Goal: Information Seeking & Learning: Learn about a topic

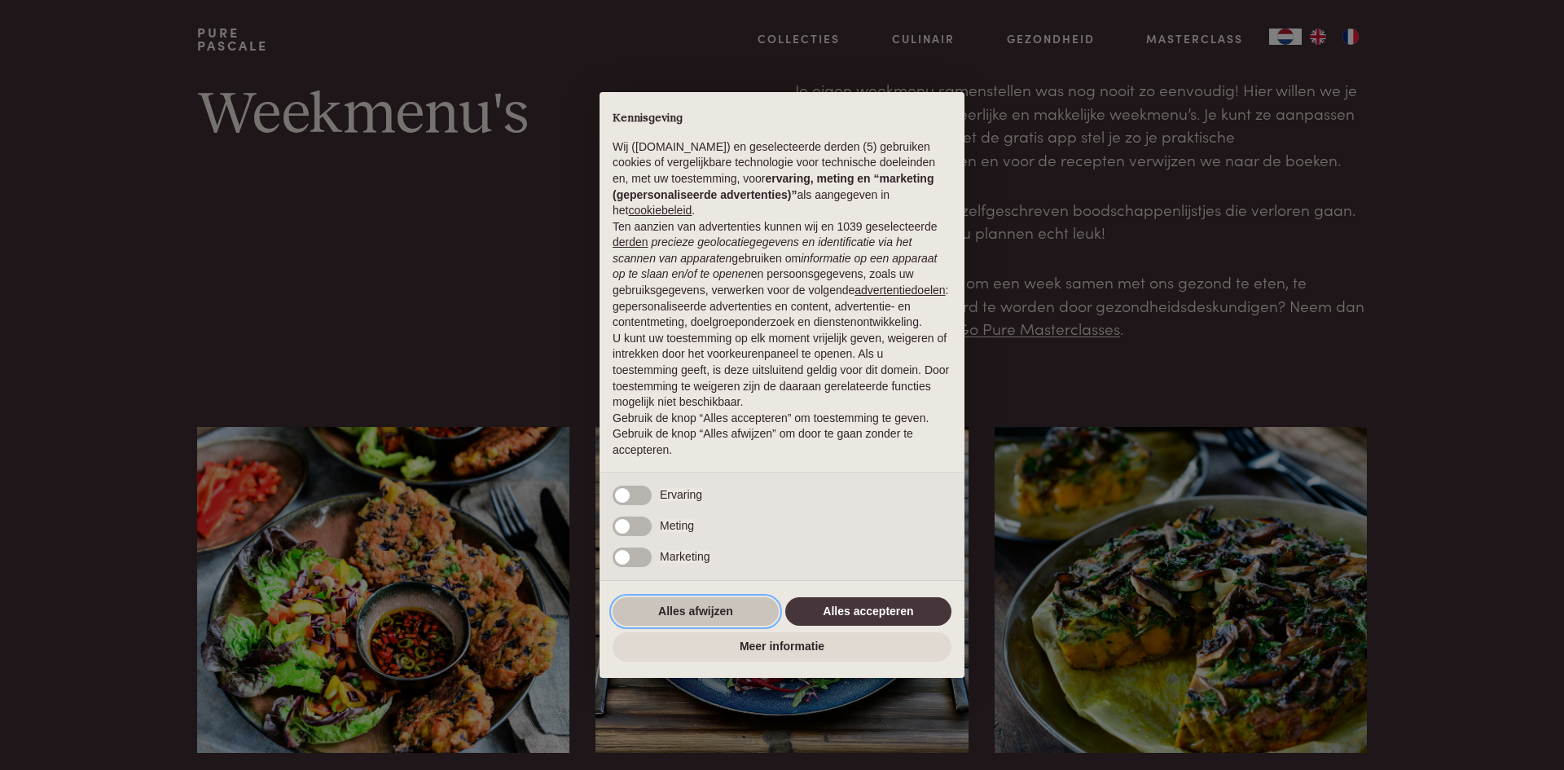
click at [644, 612] on button "Alles afwijzen" at bounding box center [695, 611] width 166 height 29
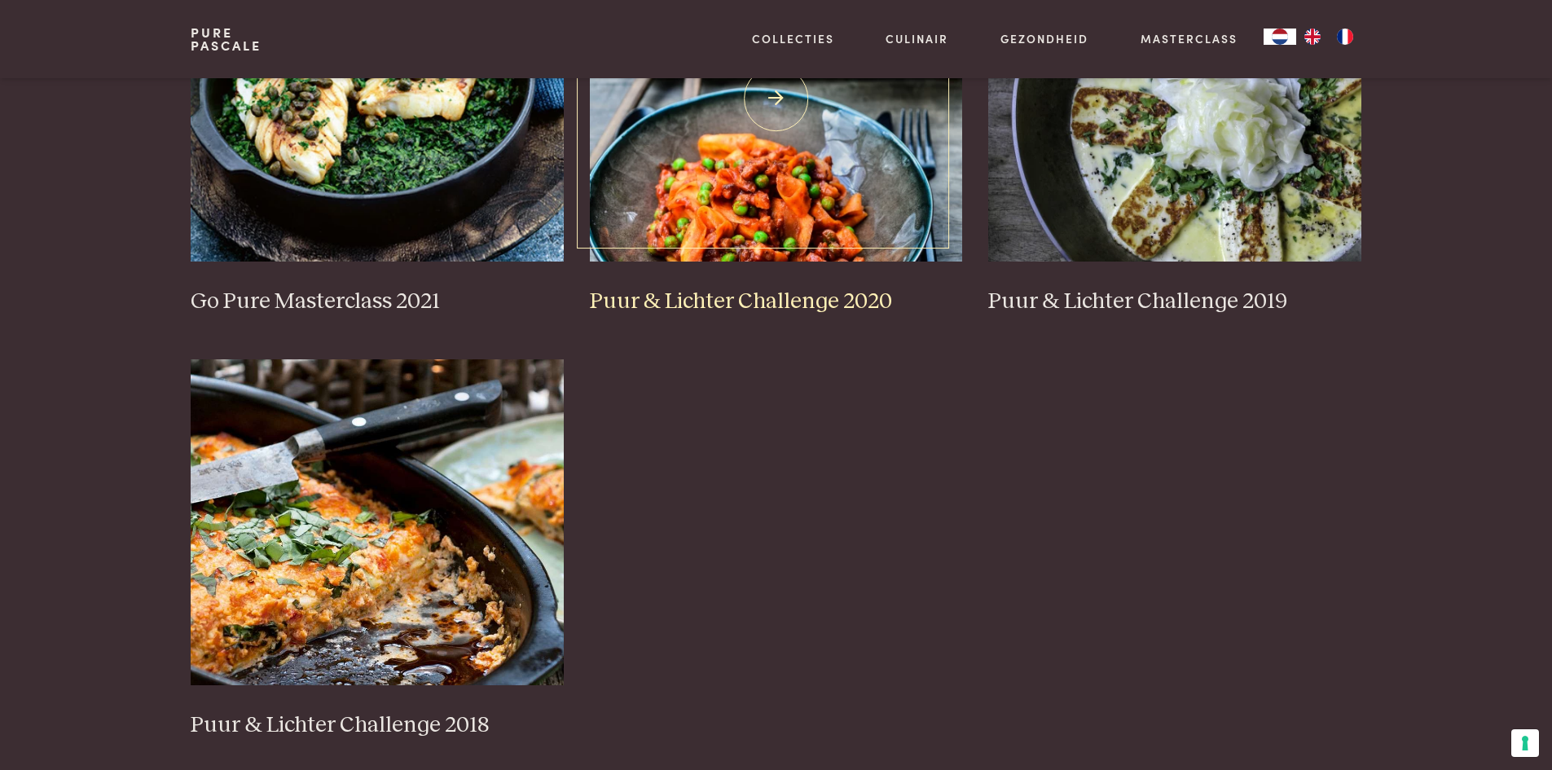
scroll to position [1466, 0]
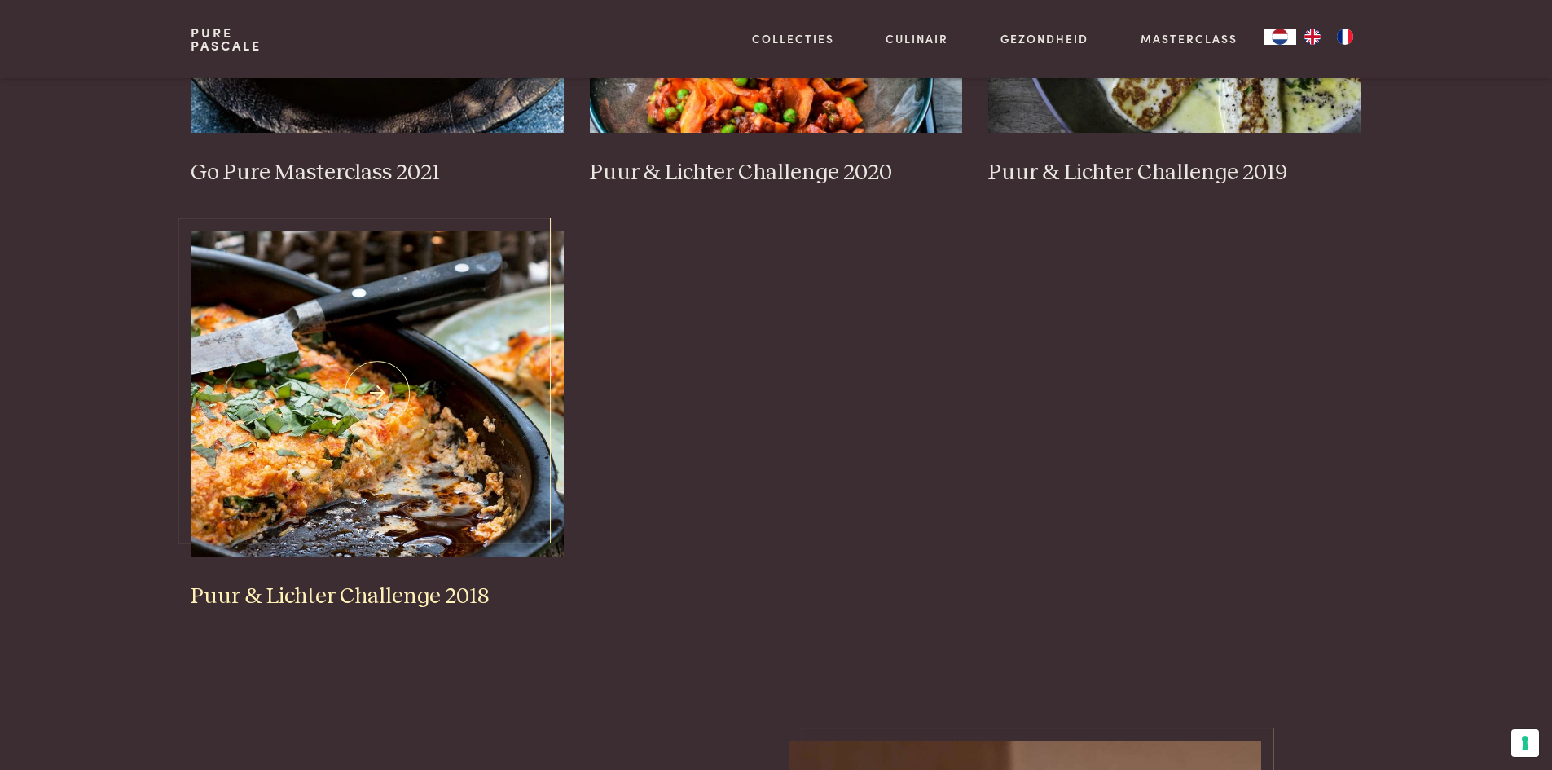
click at [393, 594] on h3 "Puur & Lichter Challenge 2018" at bounding box center [377, 596] width 373 height 29
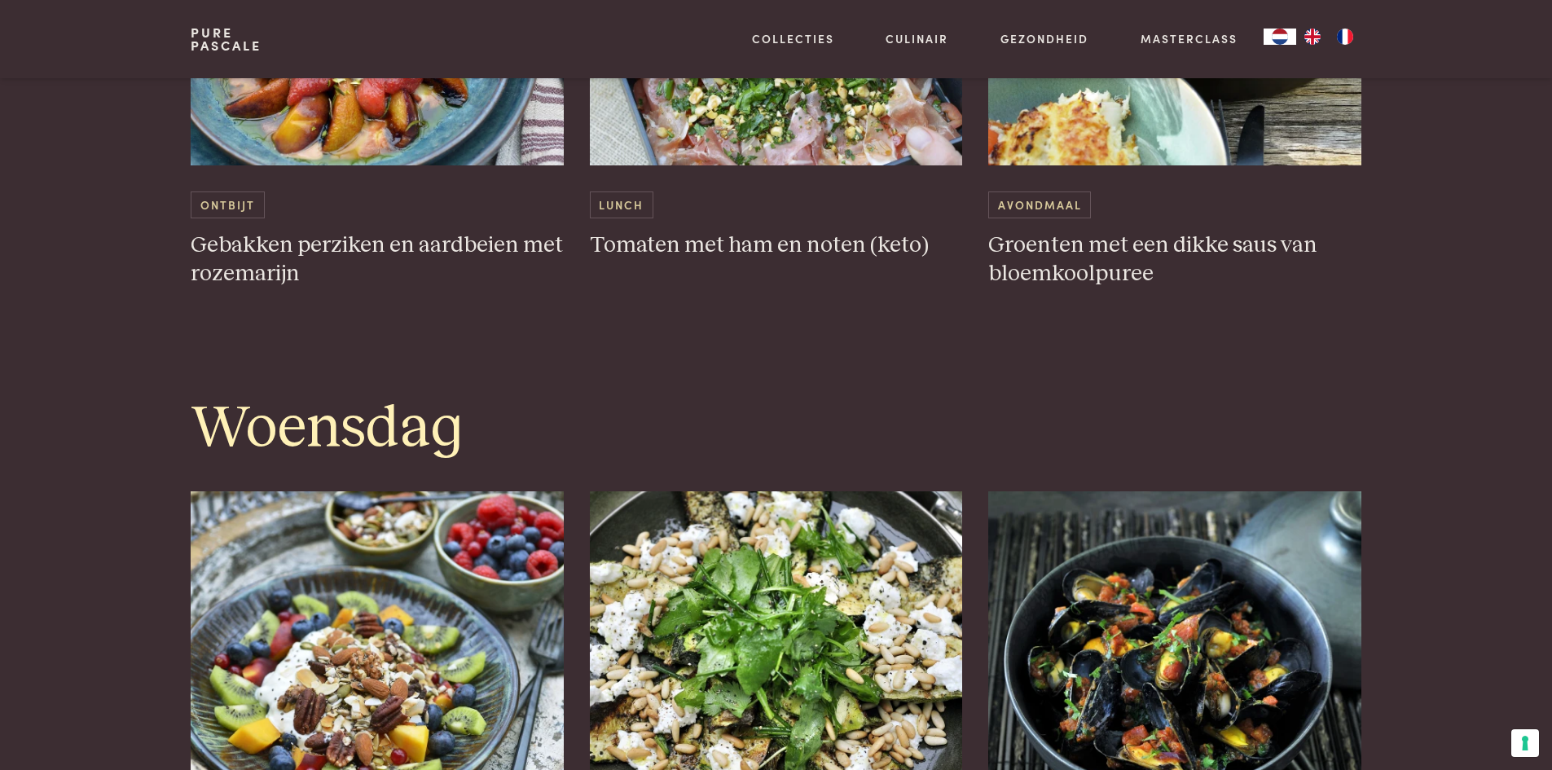
scroll to position [2118, 0]
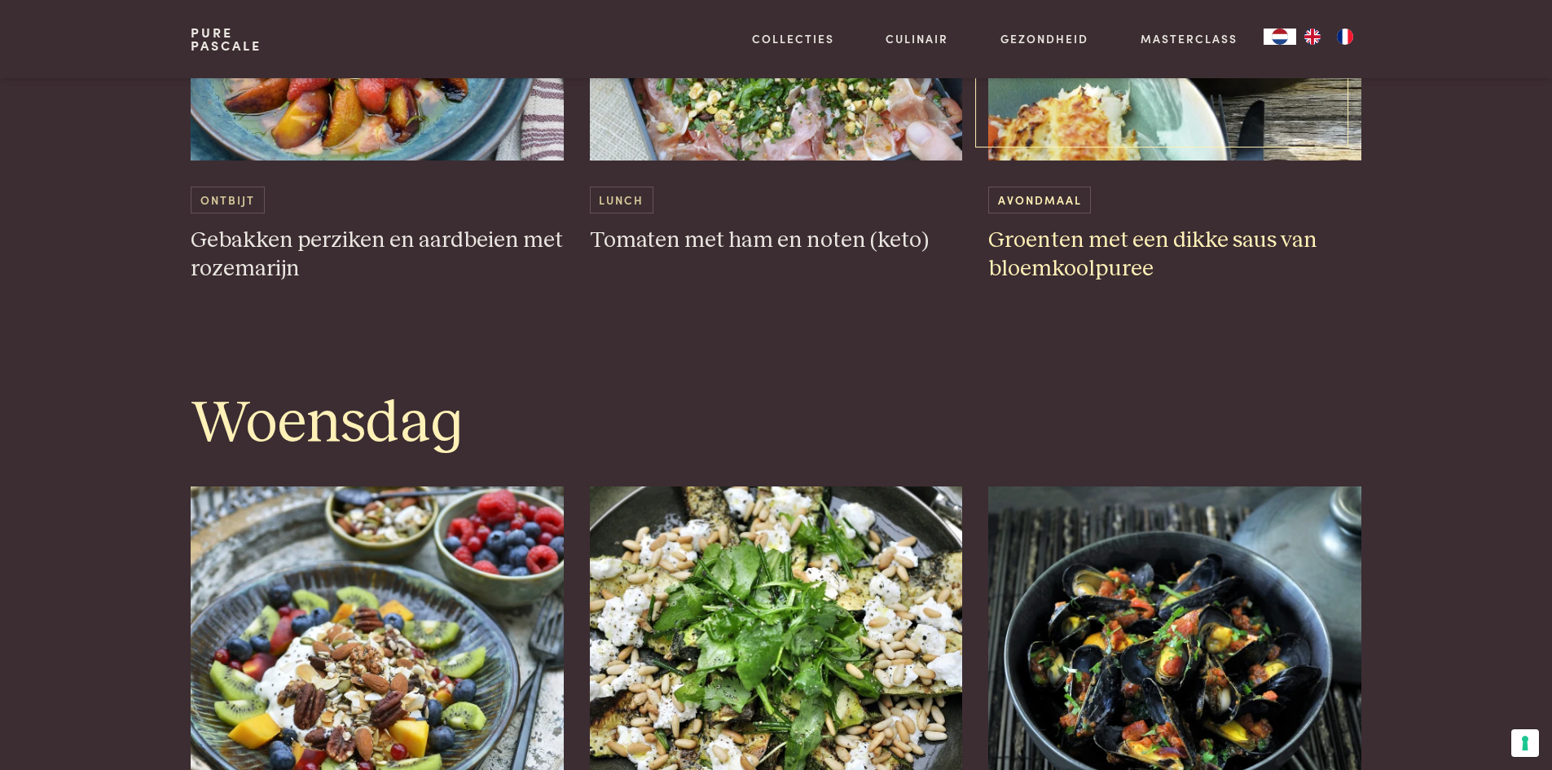
click at [1065, 263] on h3 "Groenten met een dikke saus van bloemkoolpuree" at bounding box center [1174, 254] width 373 height 56
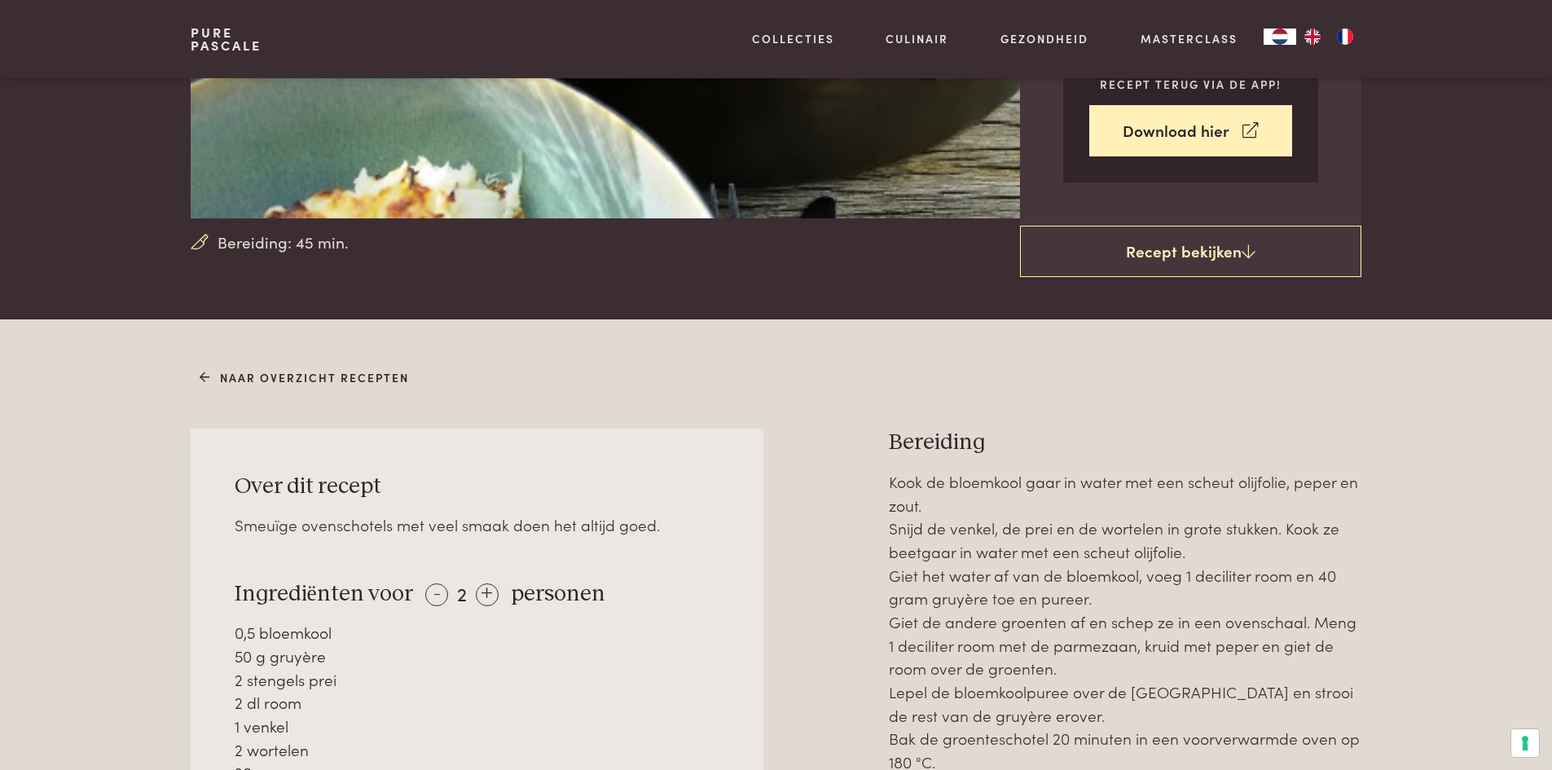
scroll to position [570, 0]
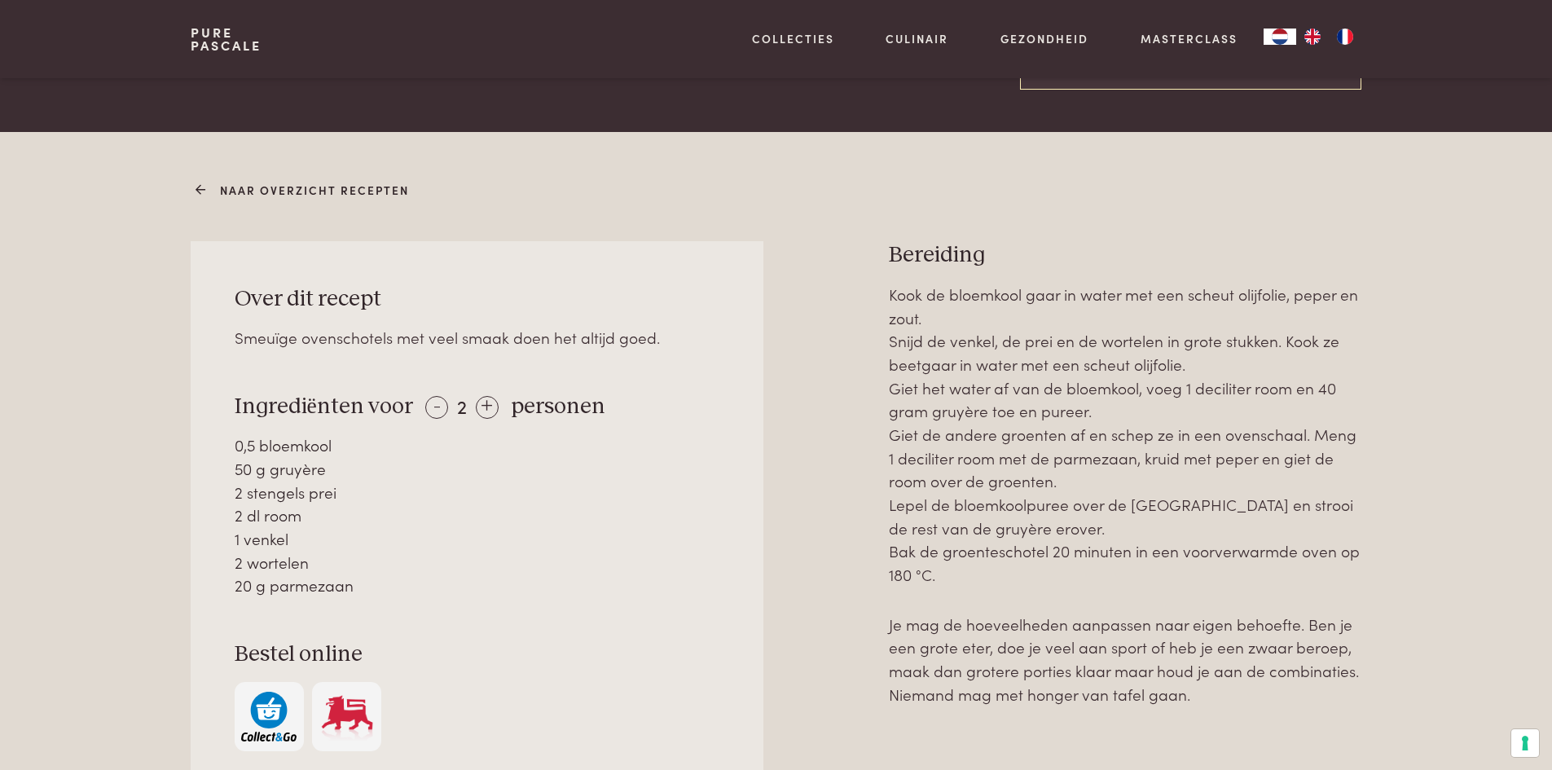
click at [273, 195] on link "Naar overzicht recepten" at bounding box center [304, 190] width 209 height 17
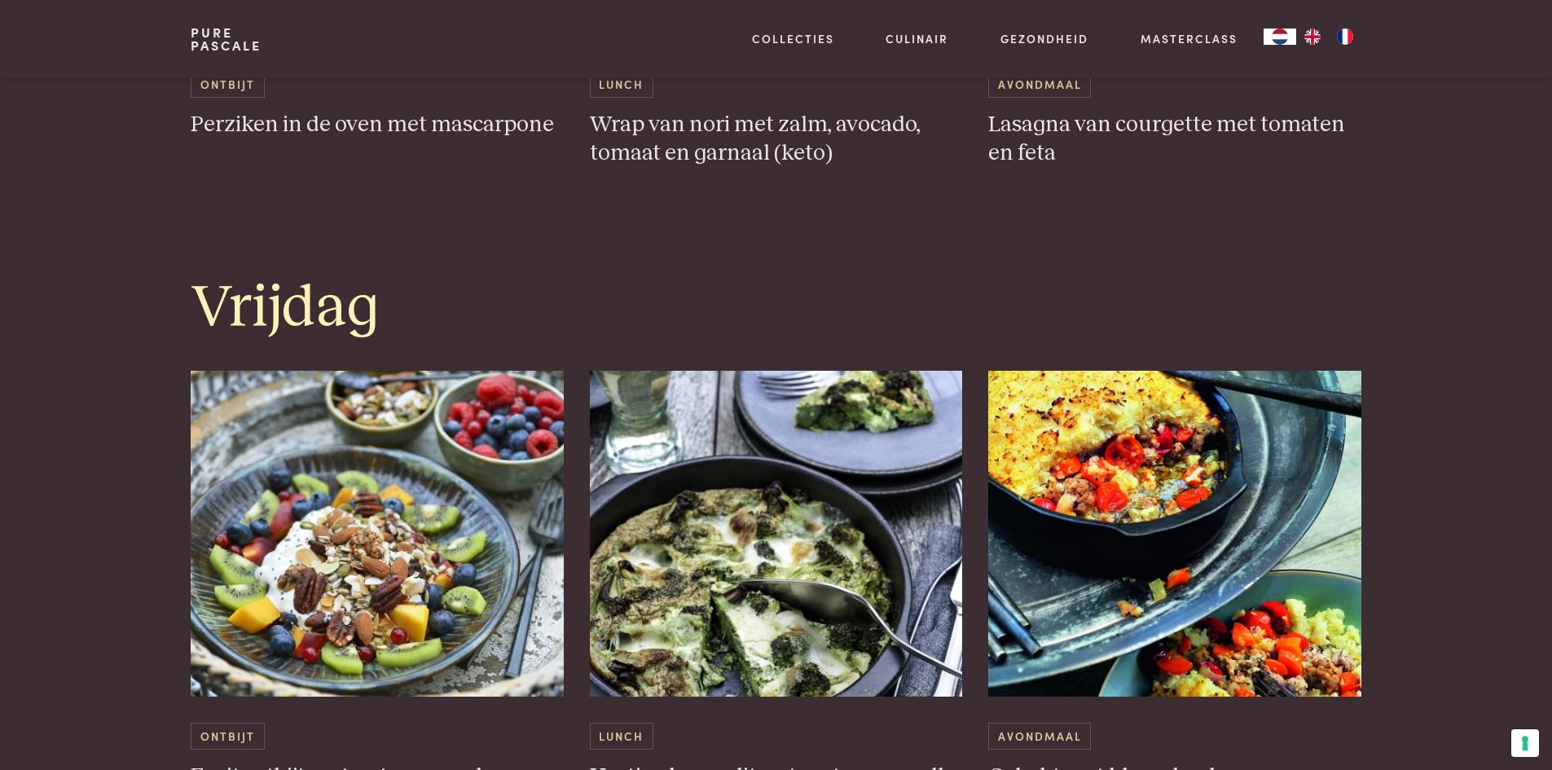
scroll to position [3909, 0]
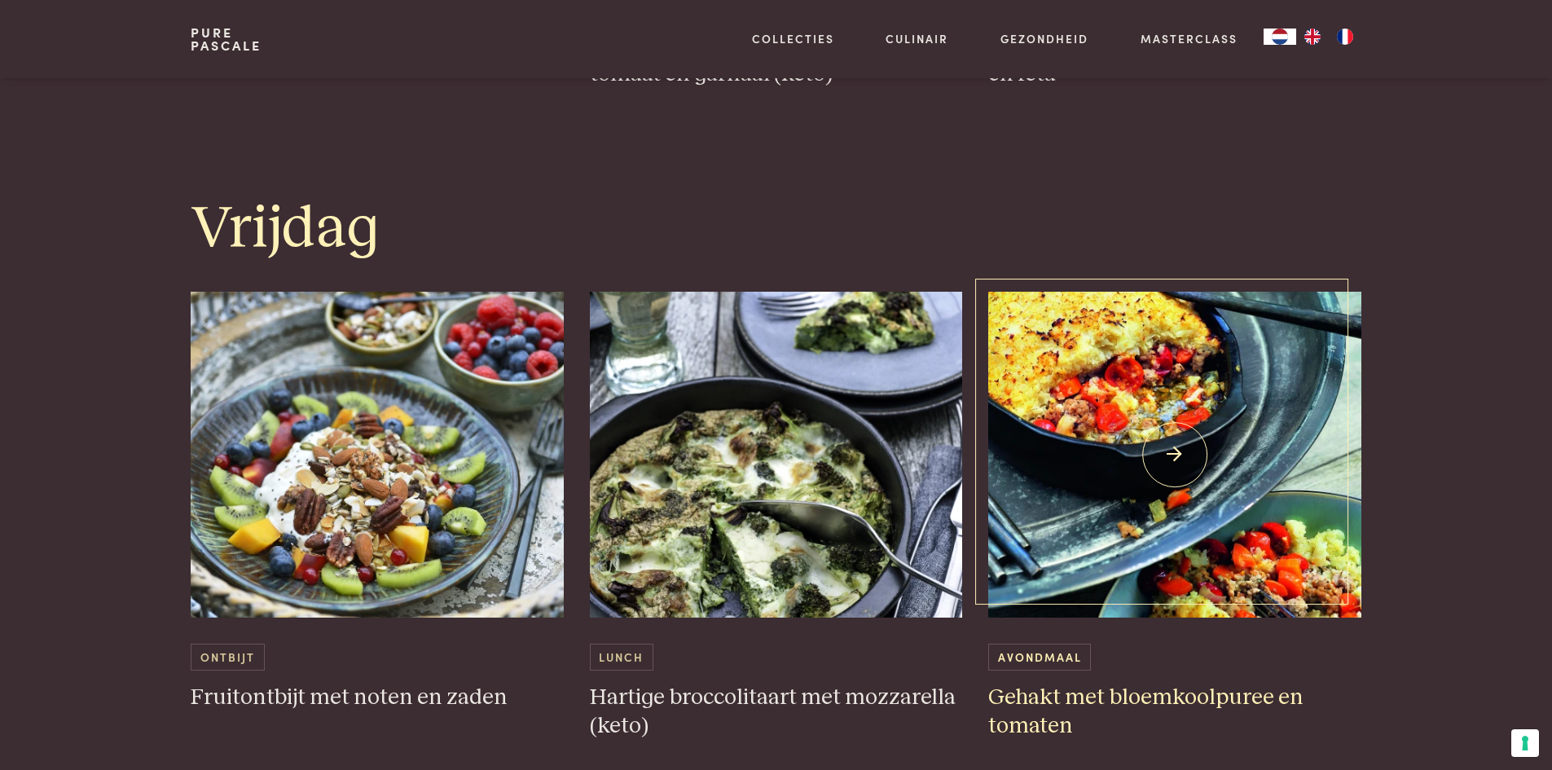
click at [1121, 715] on h3 "Gehakt met bloemkoolpuree en tomaten" at bounding box center [1174, 711] width 373 height 56
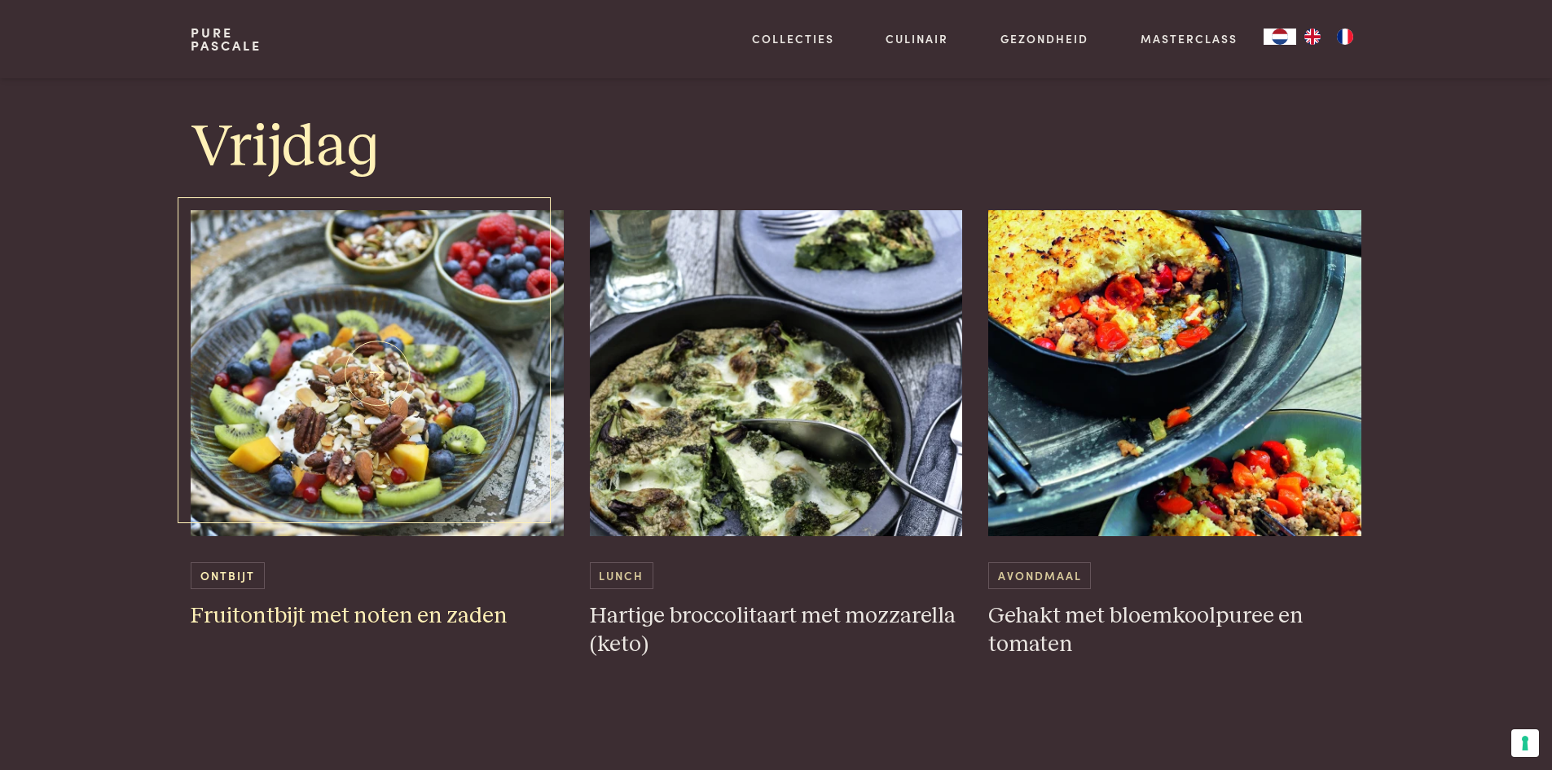
click at [421, 612] on h3 "Fruitontbijt met noten en zaden" at bounding box center [377, 616] width 373 height 29
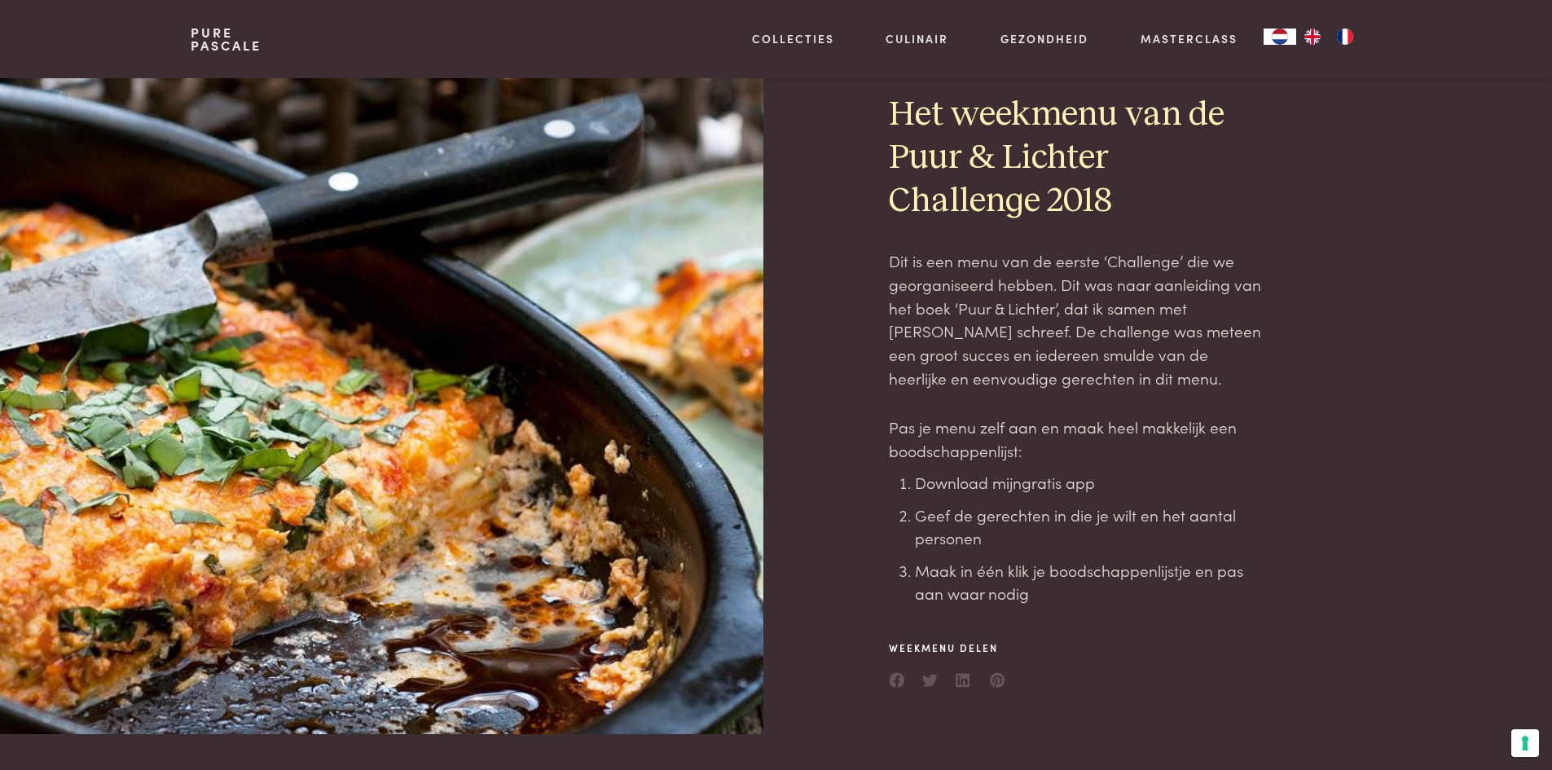
scroll to position [0, 0]
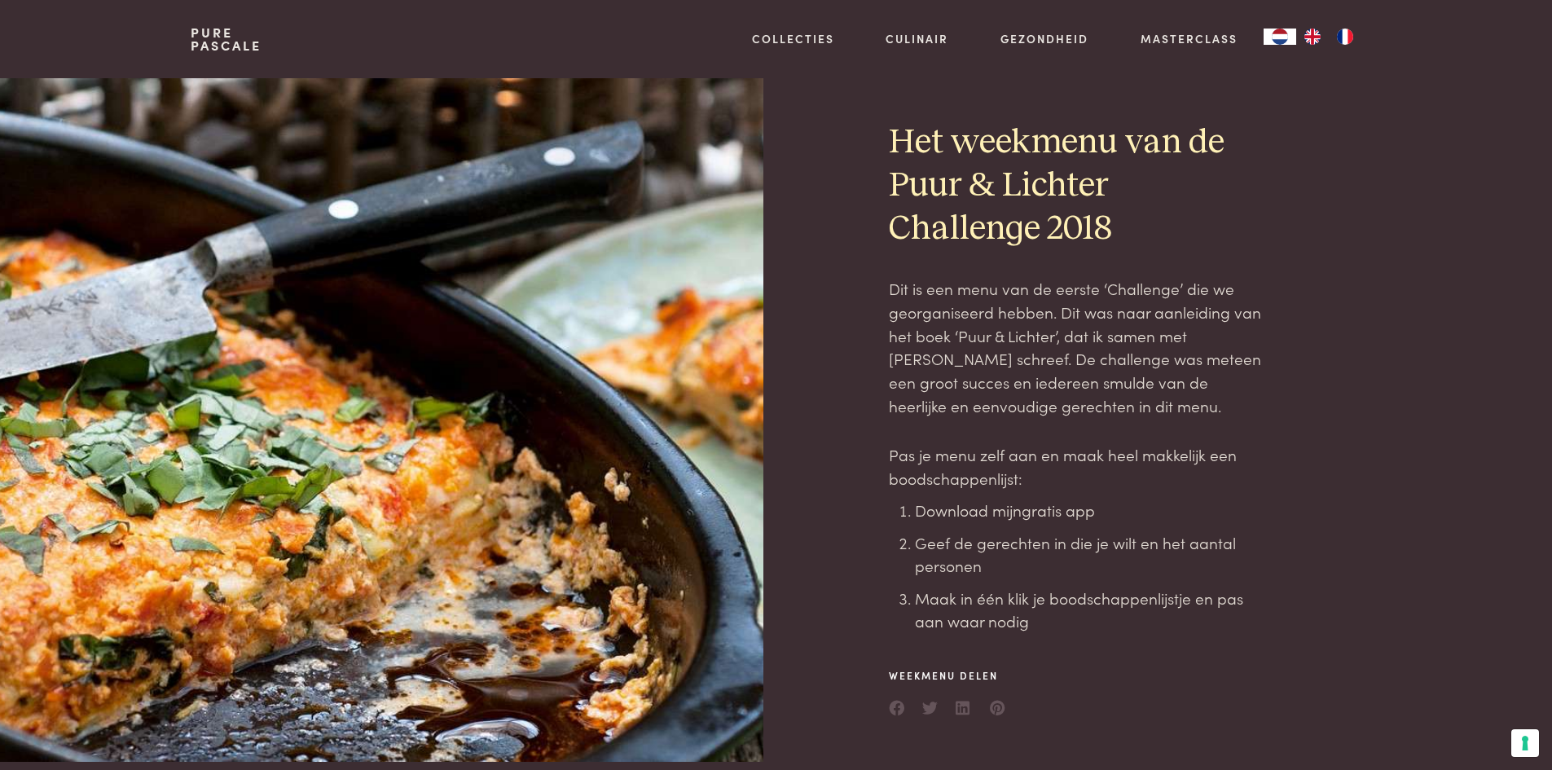
click at [208, 43] on link "Pure Pascale" at bounding box center [226, 39] width 71 height 26
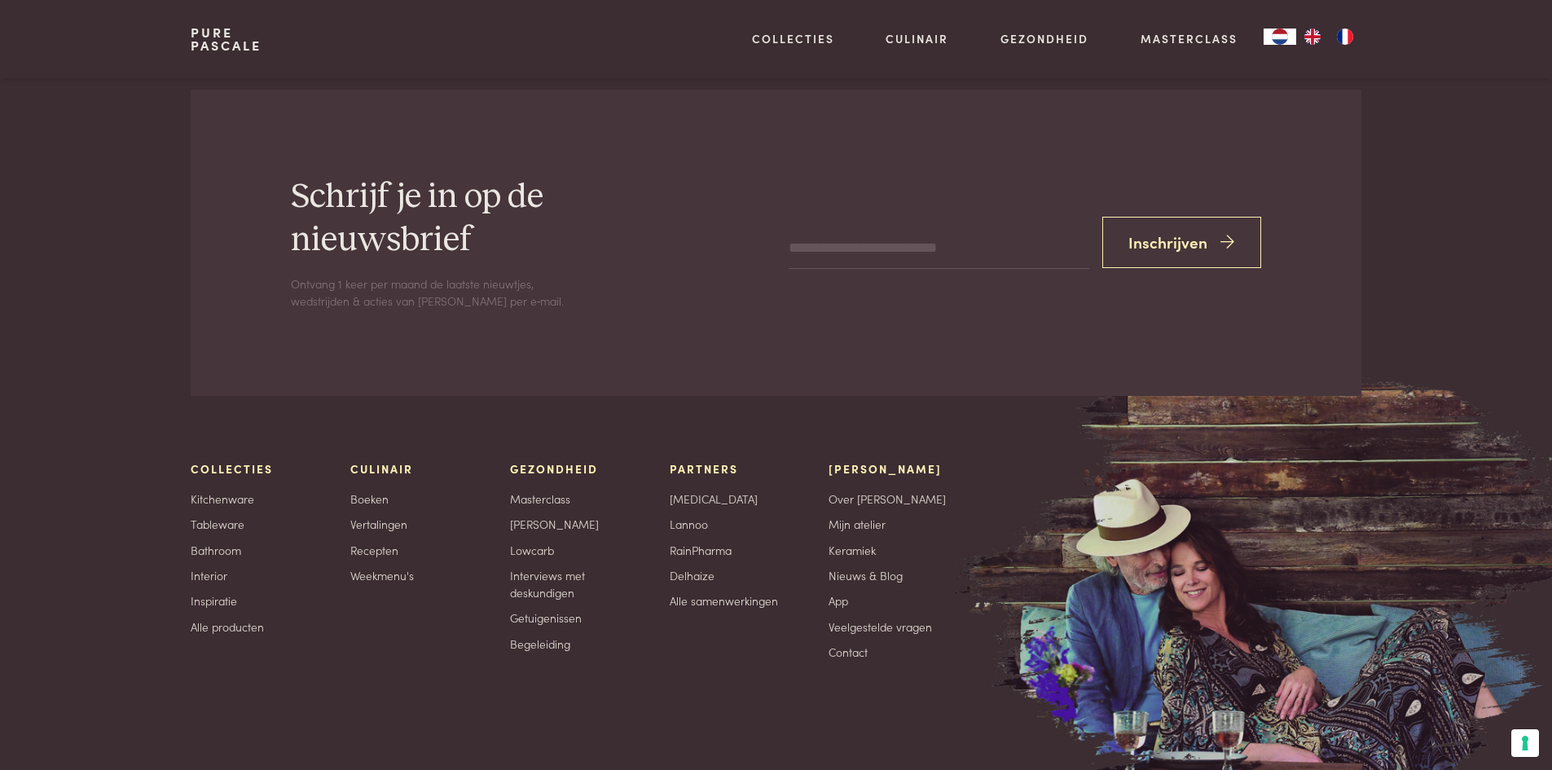
scroll to position [5326, 0]
